Goal: Check status: Check status

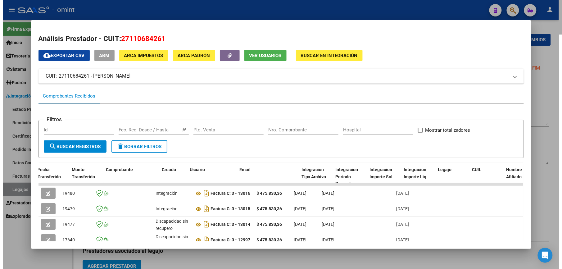
scroll to position [0, 587]
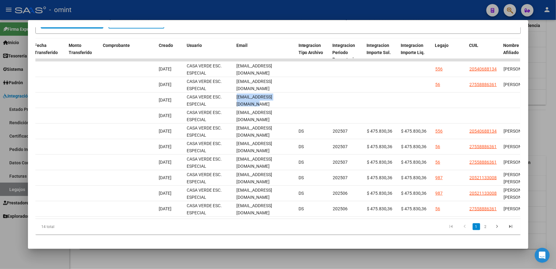
click at [305, 14] on div at bounding box center [278, 134] width 556 height 269
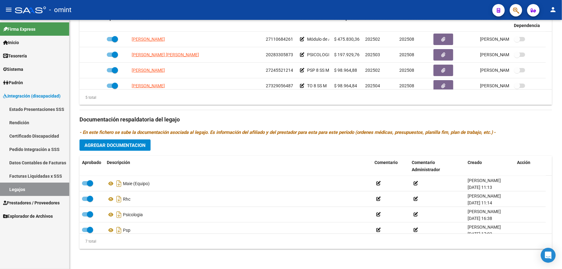
scroll to position [265, 0]
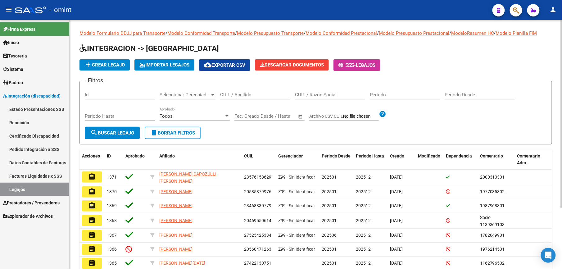
drag, startPoint x: 249, startPoint y: 95, endPoint x: 247, endPoint y: 91, distance: 3.9
click at [249, 92] on input "CUIL / Apellido" at bounding box center [255, 95] width 70 height 6
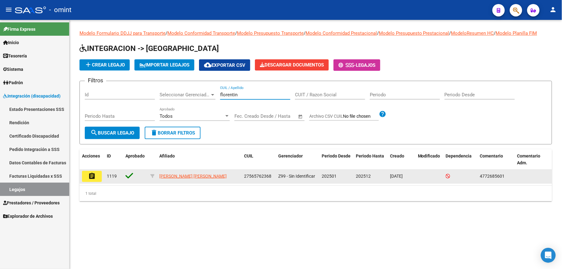
type input "florentin"
click at [95, 178] on mat-icon "assignment" at bounding box center [91, 175] width 7 height 7
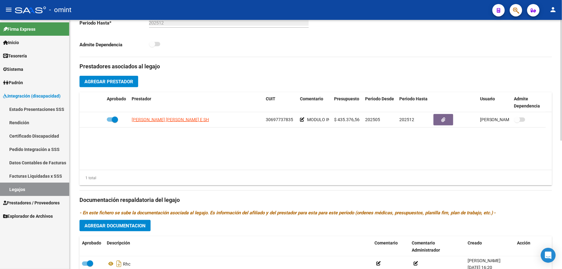
scroll to position [83, 0]
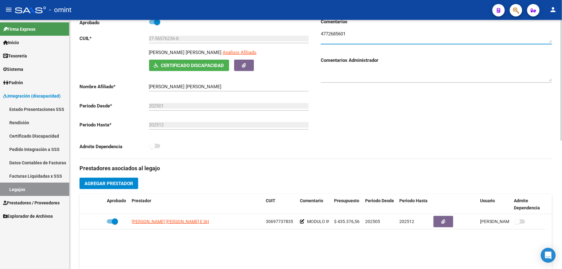
drag, startPoint x: 351, startPoint y: 33, endPoint x: 311, endPoint y: 31, distance: 40.4
click at [311, 31] on div "Aprobado CUIL * 27-56576236-8 Ingresar CUIL [PERSON_NAME] [PERSON_NAME] Análisi…" at bounding box center [315, 88] width 473 height 140
click at [45, 173] on link "Facturas Liquidadas x SSS" at bounding box center [34, 175] width 69 height 13
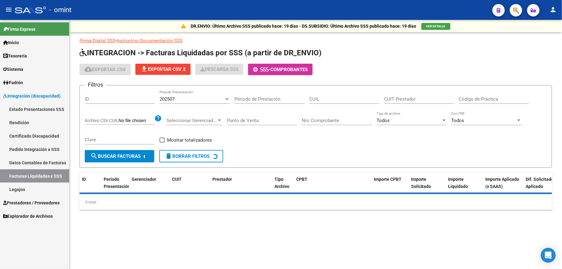
click at [196, 96] on div "202507 Período Presentación" at bounding box center [195, 96] width 70 height 13
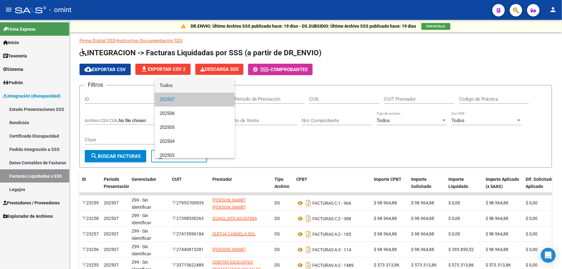
click at [192, 86] on span "Todos" at bounding box center [195, 86] width 70 height 14
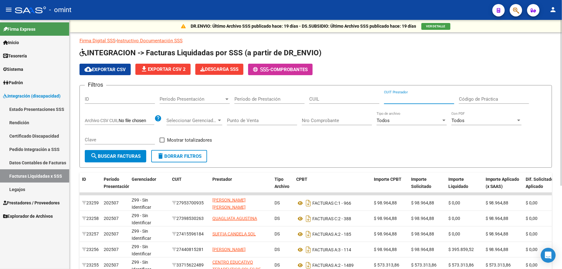
paste input "27-44563114-6"
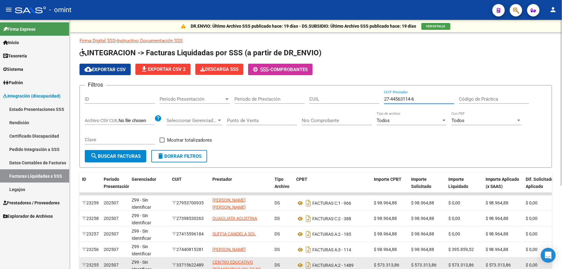
type input "27-44563114-6"
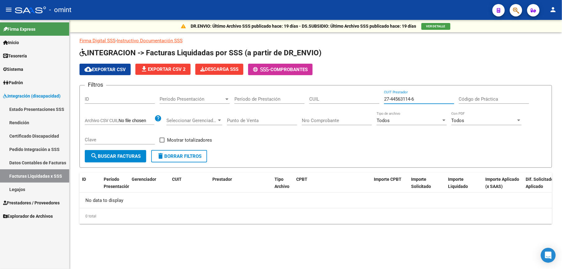
click at [140, 157] on span "search Buscar Facturas" at bounding box center [115, 156] width 50 height 6
